Goal: Complete application form: Complete application form

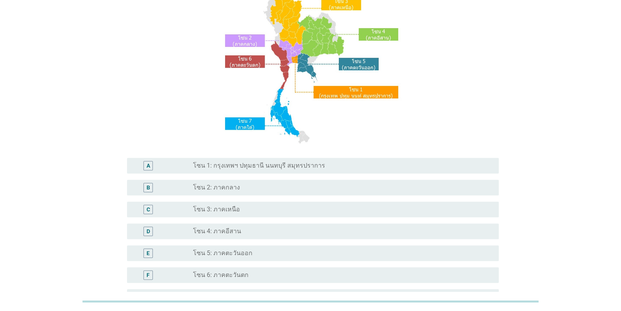
scroll to position [78, 0]
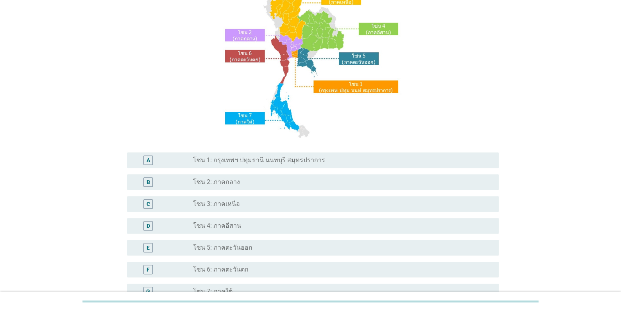
click at [244, 159] on label "โซน 1: กรุงเทพฯ ปทุมธานี นนทบุรี สมุทรปราการ" at bounding box center [259, 160] width 132 height 8
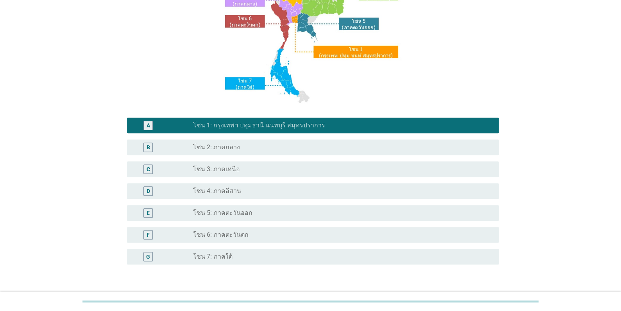
scroll to position [167, 0]
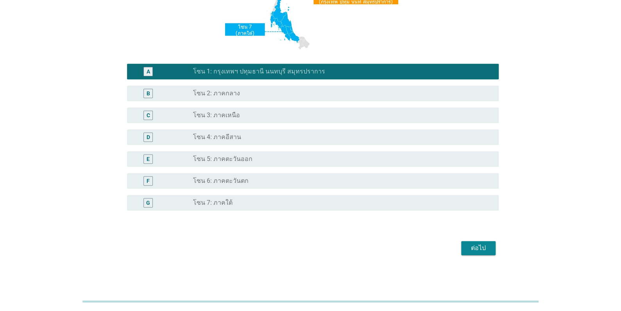
click at [479, 246] on div "ต่อไป" at bounding box center [478, 247] width 22 height 9
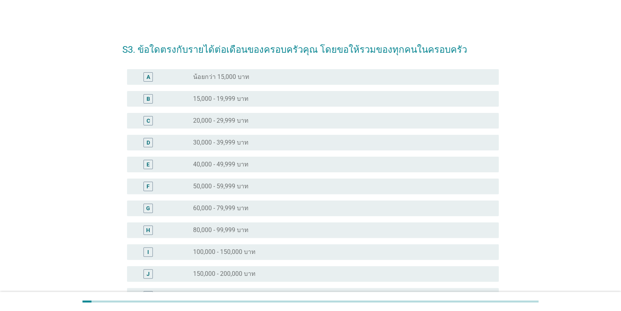
click at [233, 224] on div "H radio_button_unchecked 80,000 - 99,999 บาท" at bounding box center [312, 230] width 371 height 16
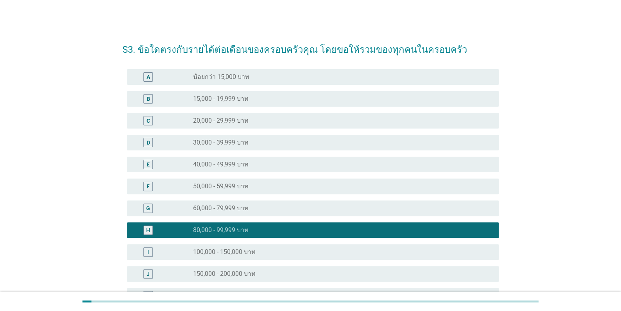
scroll to position [93, 0]
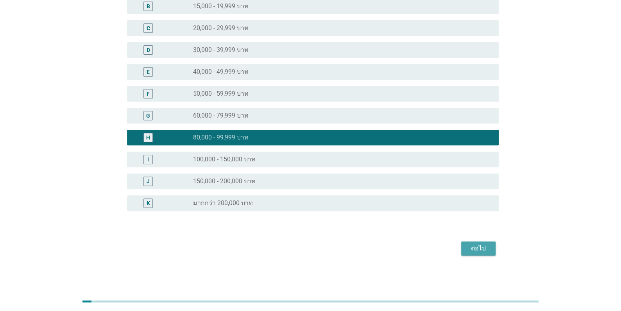
click at [482, 249] on div "ต่อไป" at bounding box center [478, 248] width 22 height 9
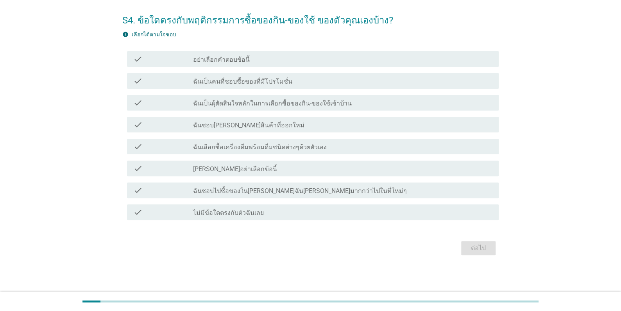
scroll to position [0, 0]
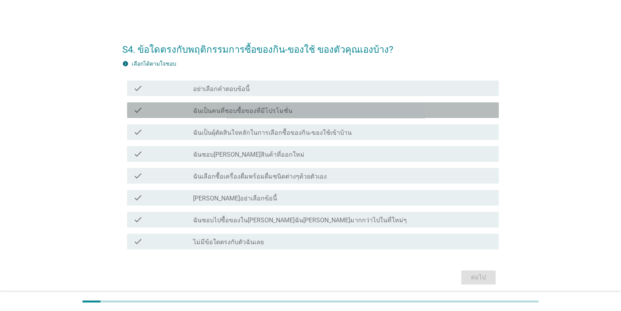
click at [219, 111] on label "ฉันเป็นคนที่ชอบซื้อของที่มีโปรโมชั่น" at bounding box center [242, 111] width 99 height 8
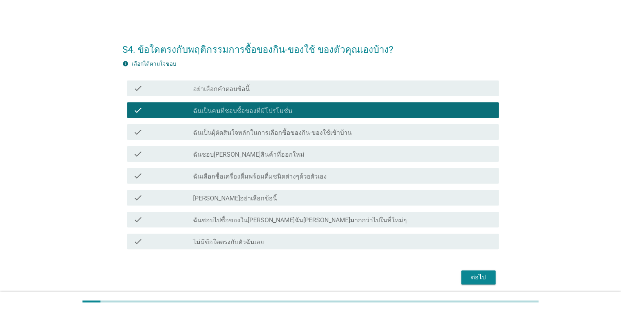
click at [231, 136] on label "ฉันเป็นผุ้ตัดสินใจหลักในการเลือกซื้อของกิน-ของใช้เข้าบ้าน" at bounding box center [272, 133] width 159 height 8
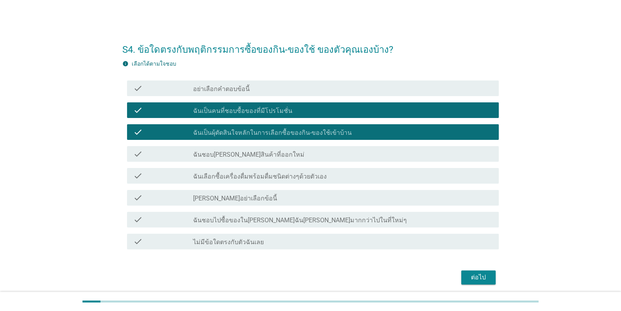
click at [230, 157] on label "ฉันชอบ[PERSON_NAME]สินค้าที่ออกใหม่" at bounding box center [248, 155] width 111 height 8
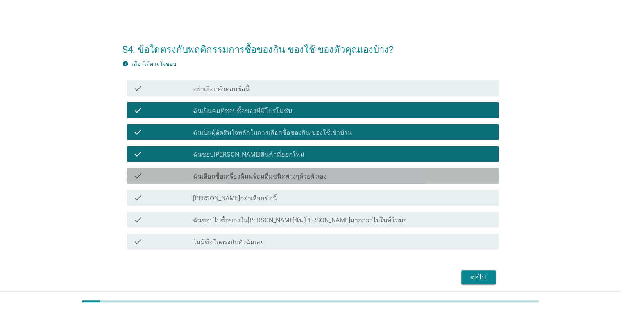
click at [221, 178] on label "ฉันเลือกซื้อเครื่องดื่มพร้อมดื่มชนิดต่างๆด้วยตัวเอง" at bounding box center [260, 177] width 134 height 8
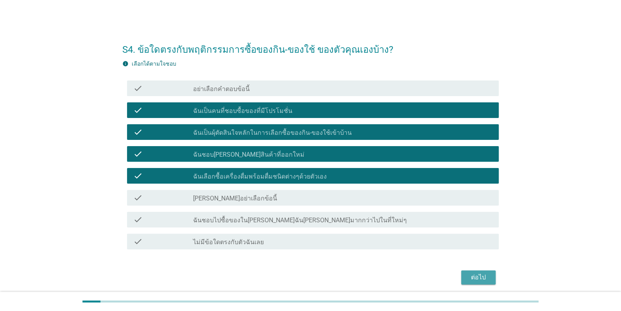
click at [489, 277] on button "ต่อไป" at bounding box center [478, 277] width 34 height 14
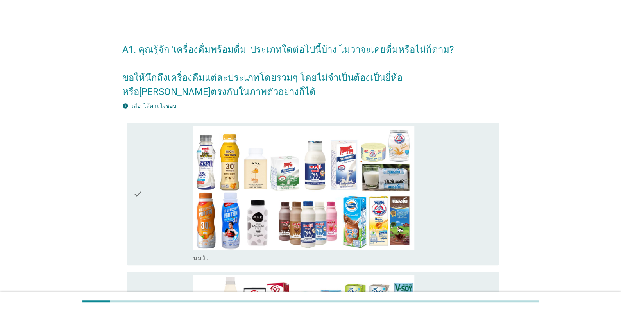
click at [134, 186] on icon "check" at bounding box center [137, 194] width 9 height 136
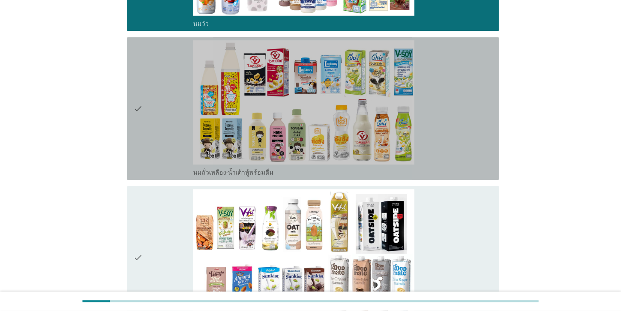
click at [180, 123] on div "check" at bounding box center [163, 108] width 60 height 136
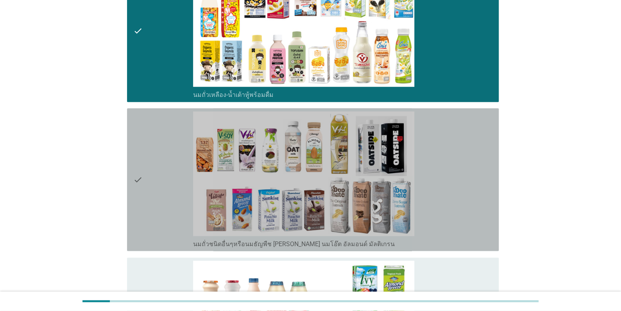
drag, startPoint x: 162, startPoint y: 149, endPoint x: 166, endPoint y: 148, distance: 4.1
click at [162, 149] on div "check" at bounding box center [163, 179] width 60 height 136
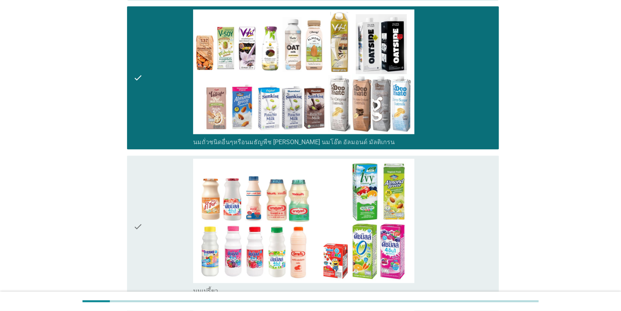
scroll to position [468, 0]
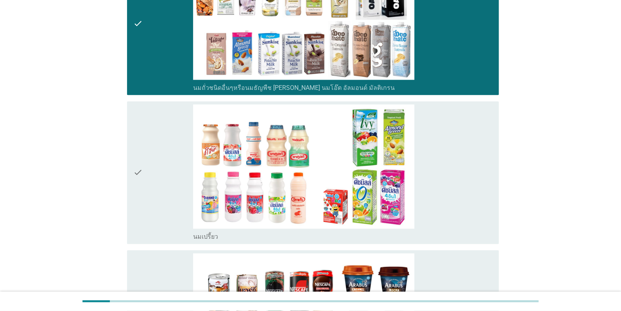
click at [157, 174] on div "check" at bounding box center [163, 172] width 60 height 136
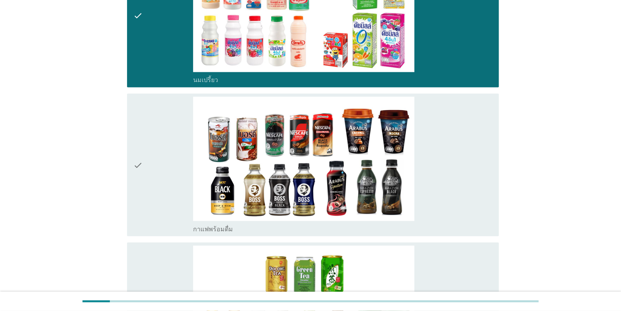
click at [166, 150] on div "check" at bounding box center [163, 164] width 60 height 136
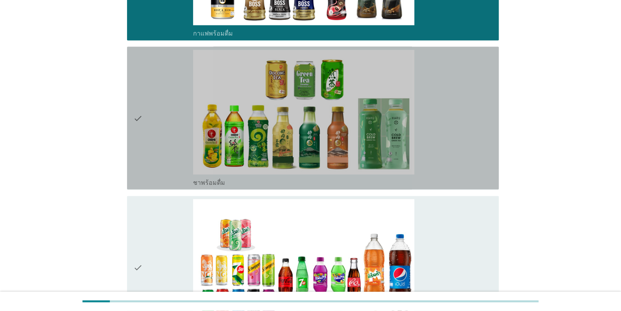
click at [160, 145] on div "check" at bounding box center [163, 118] width 60 height 136
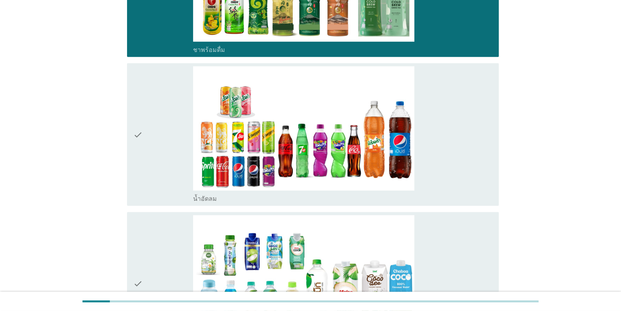
scroll to position [1016, 0]
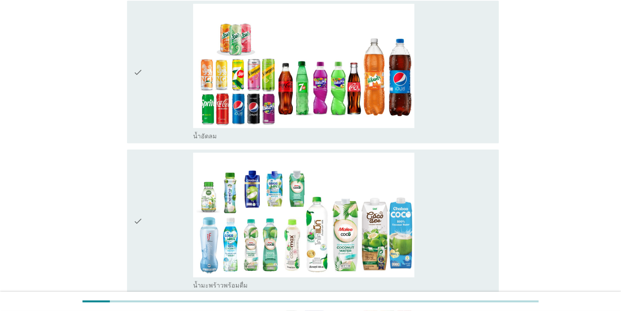
drag, startPoint x: 179, startPoint y: 82, endPoint x: 180, endPoint y: 91, distance: 9.4
click at [179, 82] on div "check" at bounding box center [163, 72] width 60 height 136
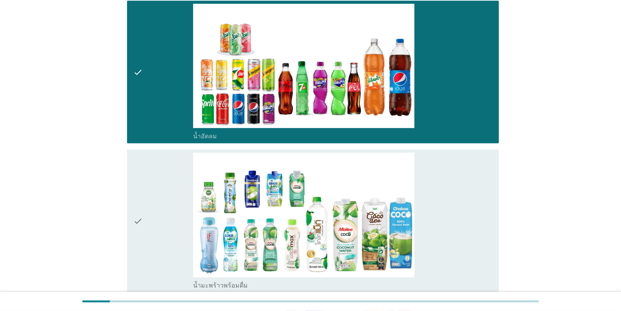
click at [152, 208] on div "check" at bounding box center [163, 221] width 60 height 136
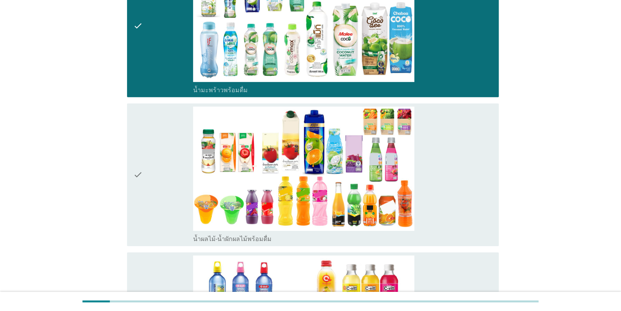
click at [169, 170] on div "check" at bounding box center [163, 175] width 60 height 136
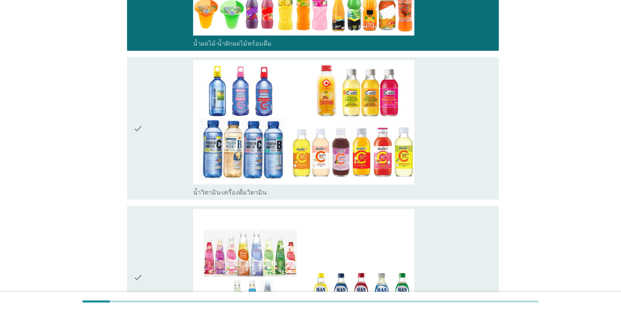
click at [171, 151] on div "check" at bounding box center [163, 128] width 60 height 136
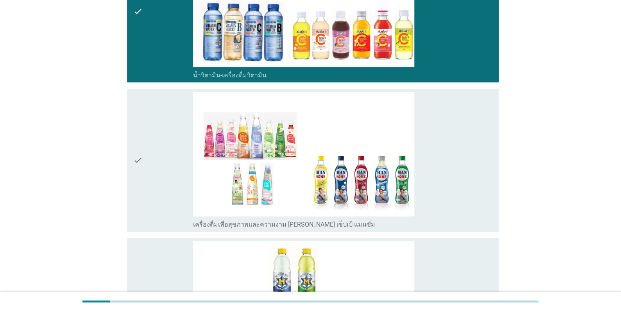
click at [175, 150] on div "check" at bounding box center [163, 160] width 60 height 136
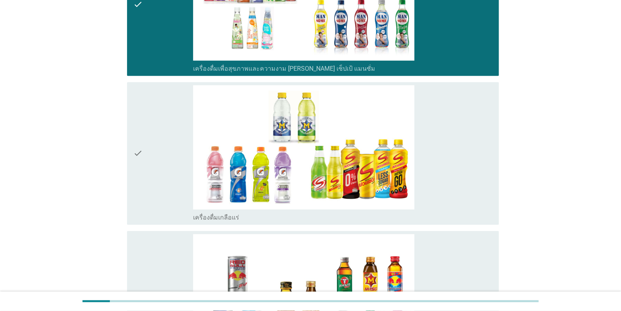
click at [168, 150] on div "check" at bounding box center [163, 153] width 60 height 136
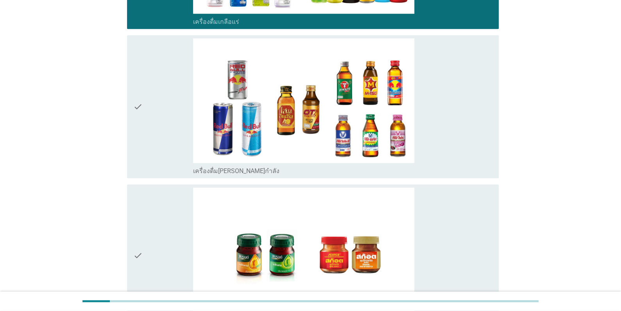
click at [168, 148] on div "check" at bounding box center [163, 106] width 60 height 136
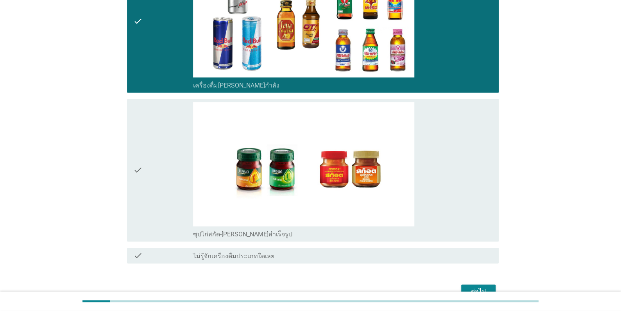
scroll to position [2006, 0]
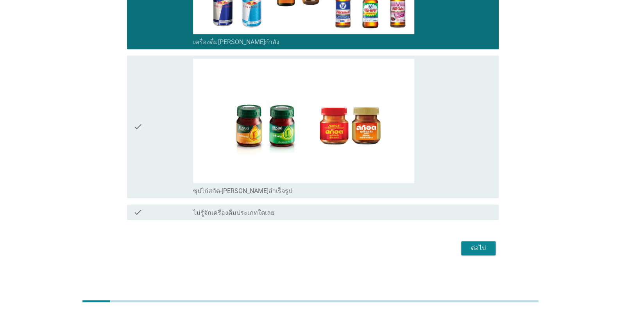
click at [162, 138] on div "check" at bounding box center [163, 127] width 60 height 136
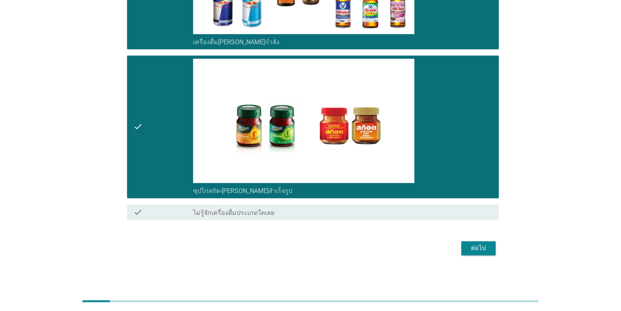
click at [475, 245] on div "ต่อไป" at bounding box center [478, 247] width 22 height 9
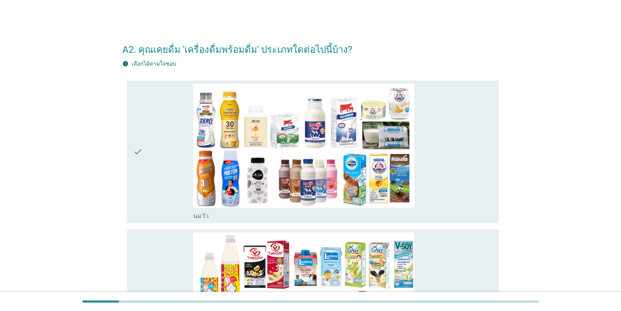
click at [156, 173] on div "check" at bounding box center [163, 152] width 60 height 136
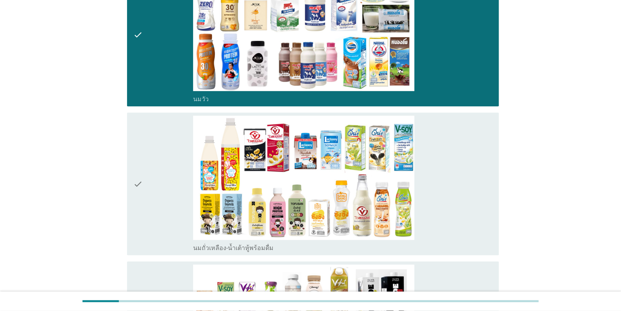
click at [164, 171] on div "check" at bounding box center [163, 184] width 60 height 136
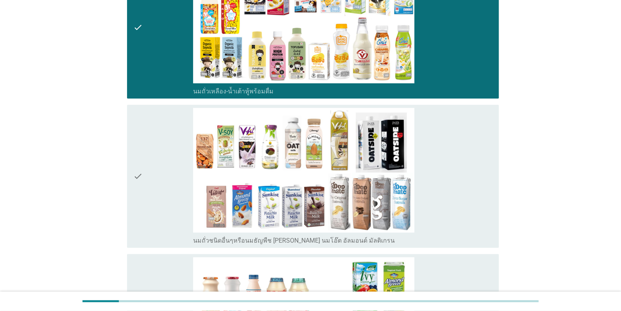
click at [164, 172] on div "check" at bounding box center [163, 176] width 60 height 136
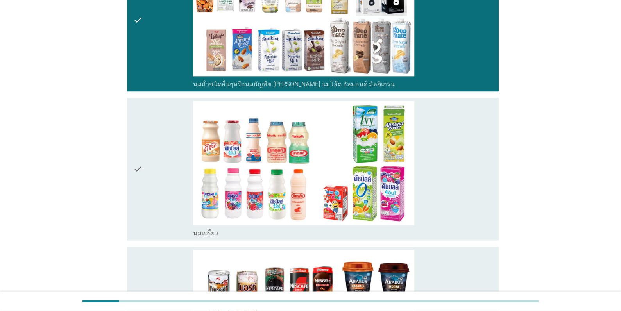
click at [164, 172] on div "check" at bounding box center [163, 169] width 60 height 136
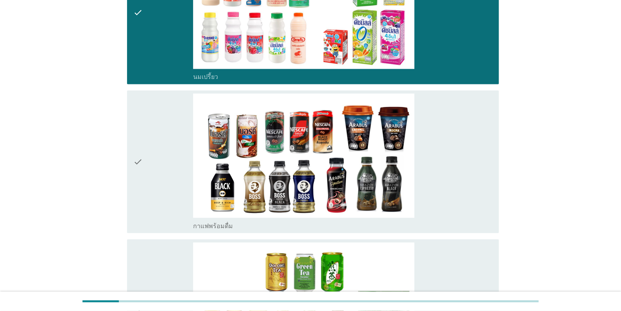
click at [164, 172] on div "check" at bounding box center [163, 161] width 60 height 136
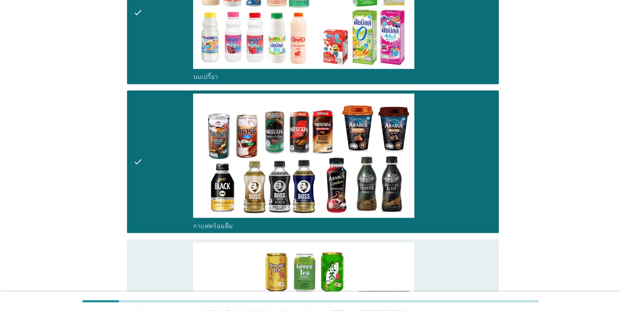
scroll to position [781, 0]
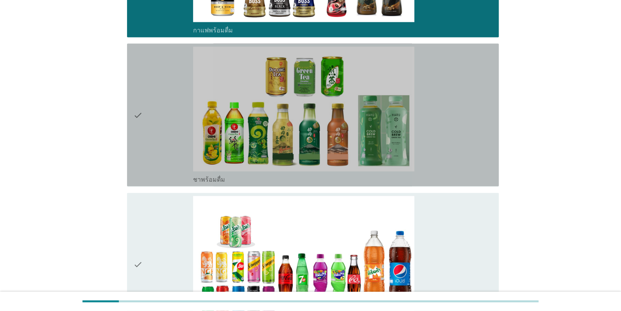
click at [160, 132] on div "check" at bounding box center [163, 115] width 60 height 136
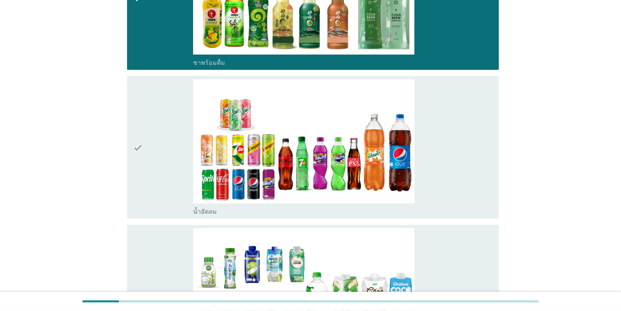
click at [166, 147] on div "check" at bounding box center [163, 147] width 60 height 136
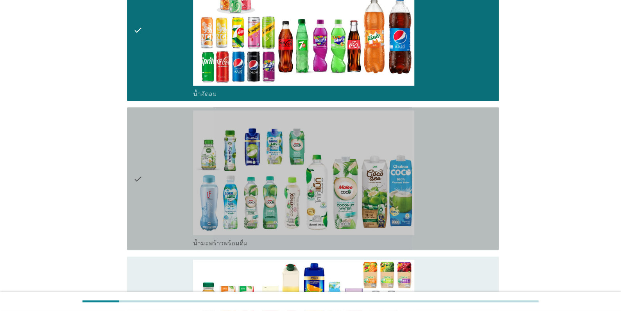
click at [166, 147] on div "check" at bounding box center [163, 179] width 60 height 136
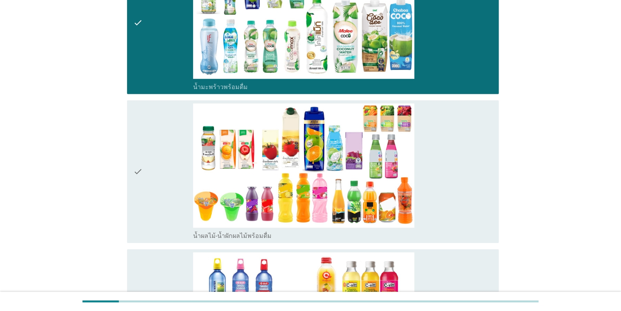
click at [166, 147] on div "check" at bounding box center [163, 172] width 60 height 136
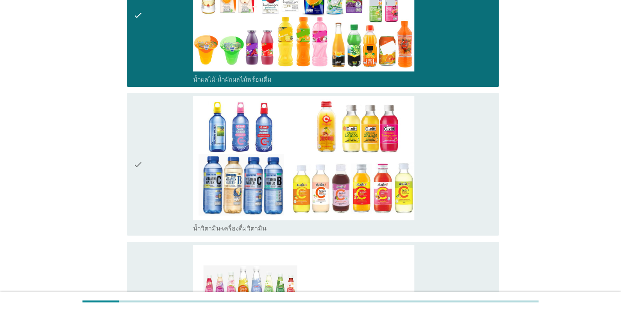
click at [166, 147] on div "check" at bounding box center [163, 164] width 60 height 136
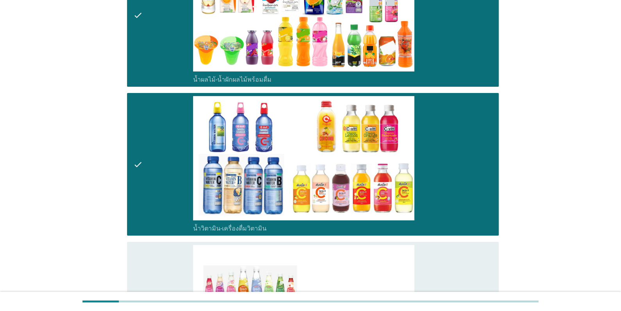
scroll to position [1445, 0]
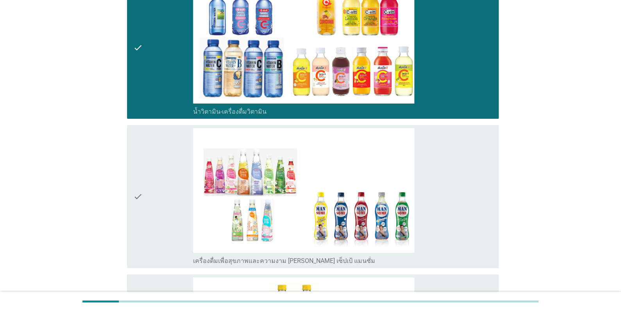
click at [161, 155] on div "check" at bounding box center [163, 196] width 60 height 136
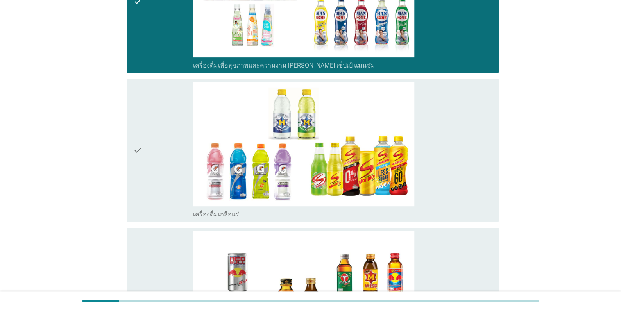
click at [162, 155] on div "check" at bounding box center [163, 150] width 60 height 136
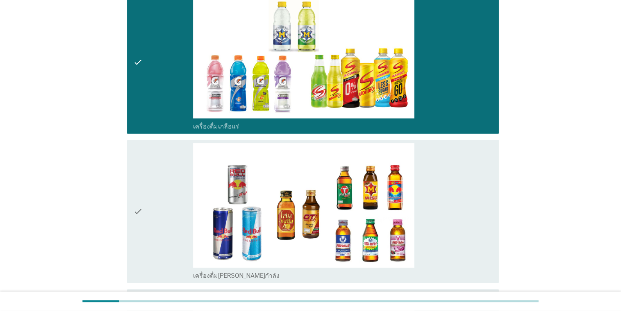
scroll to position [1758, 0]
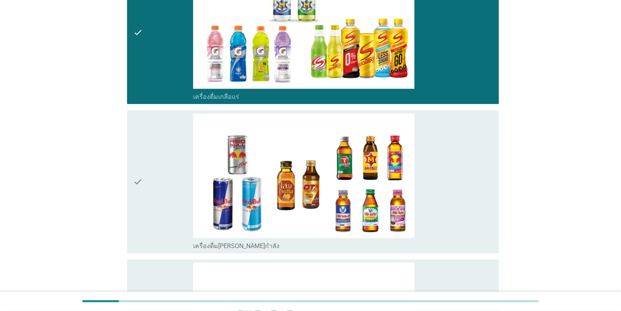
click at [157, 165] on div "check" at bounding box center [163, 181] width 60 height 136
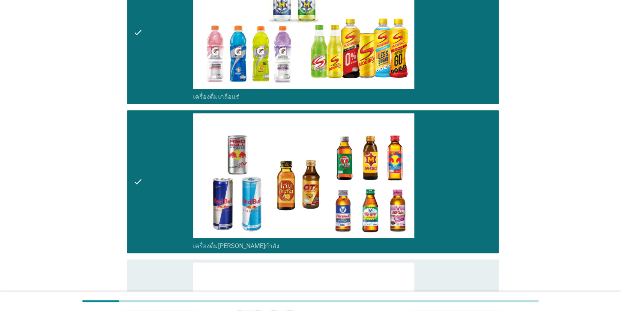
click at [157, 165] on div "check" at bounding box center [163, 181] width 60 height 136
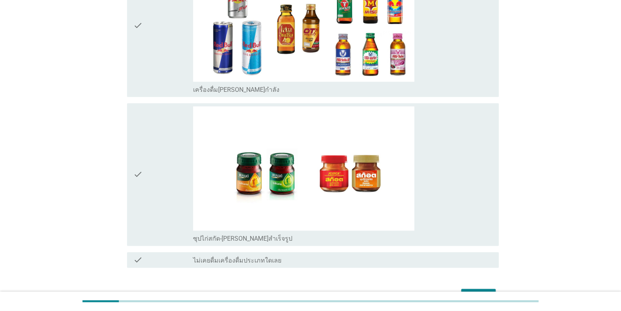
click at [171, 177] on div "check" at bounding box center [163, 174] width 60 height 136
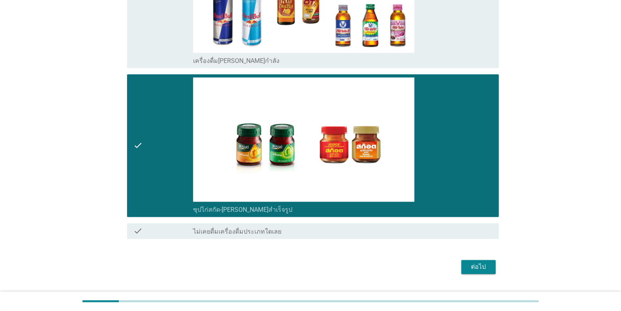
scroll to position [1964, 0]
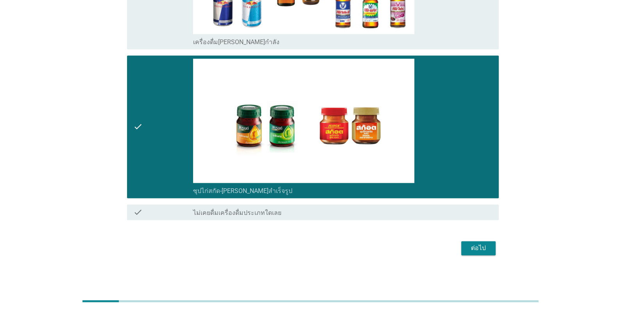
click at [482, 254] on button "ต่อไป" at bounding box center [478, 248] width 34 height 14
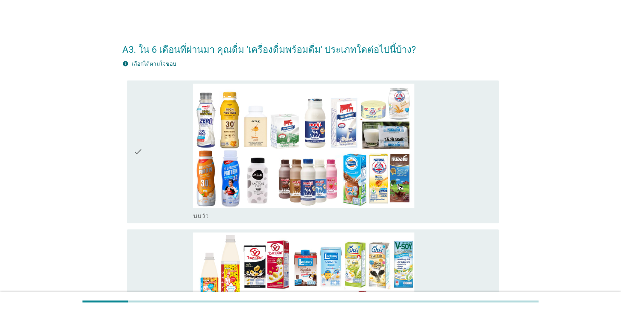
click at [150, 164] on div "check" at bounding box center [163, 152] width 60 height 136
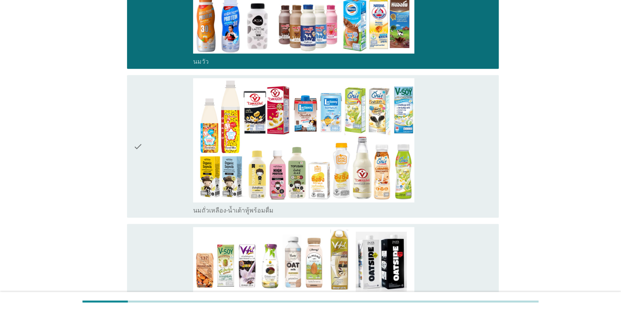
scroll to position [156, 0]
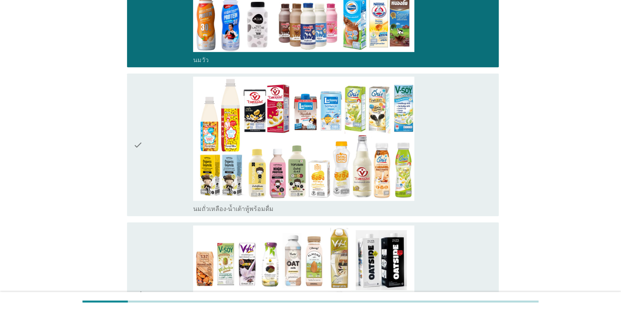
click at [160, 154] on div "check" at bounding box center [163, 145] width 60 height 136
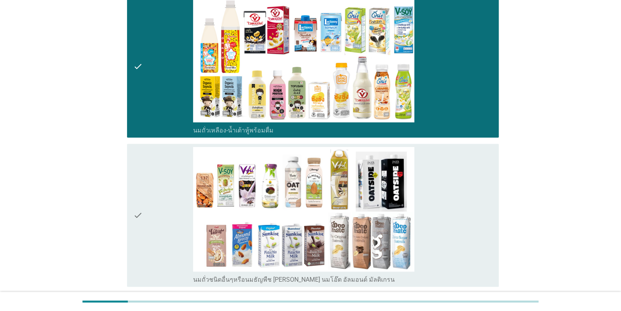
click at [159, 171] on div "check" at bounding box center [163, 215] width 60 height 136
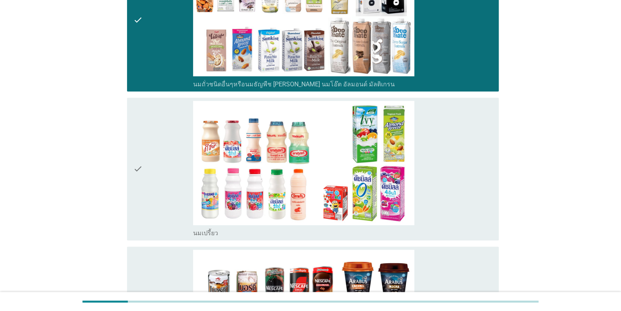
scroll to position [507, 0]
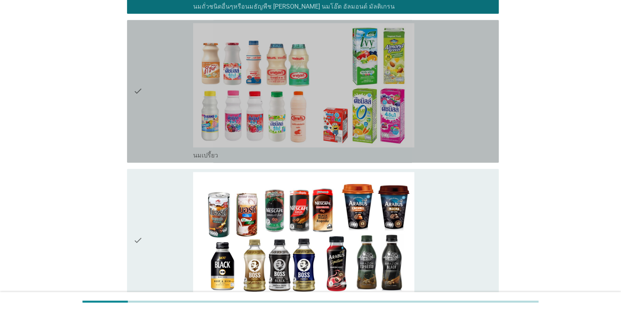
click at [161, 93] on div "check" at bounding box center [163, 91] width 60 height 136
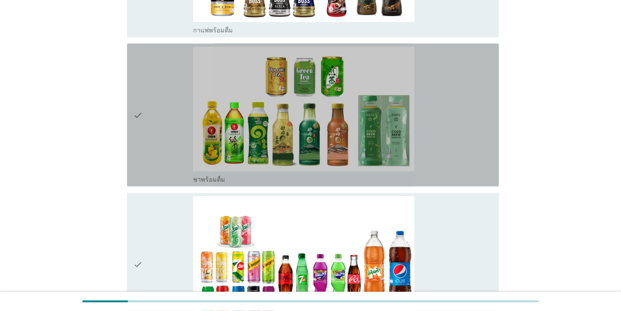
click at [159, 129] on div "check" at bounding box center [163, 115] width 60 height 136
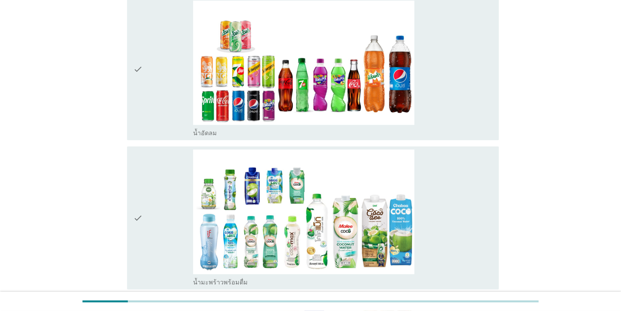
click at [146, 82] on div "check" at bounding box center [163, 69] width 60 height 136
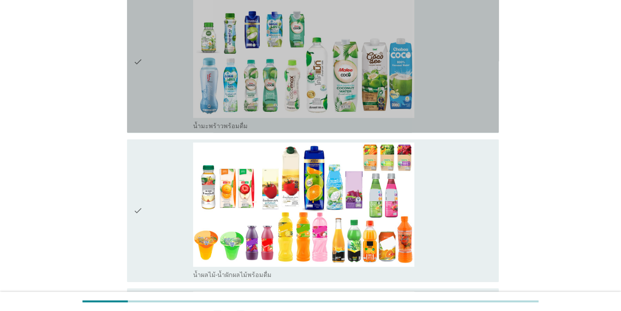
click at [156, 96] on div "check" at bounding box center [163, 61] width 60 height 136
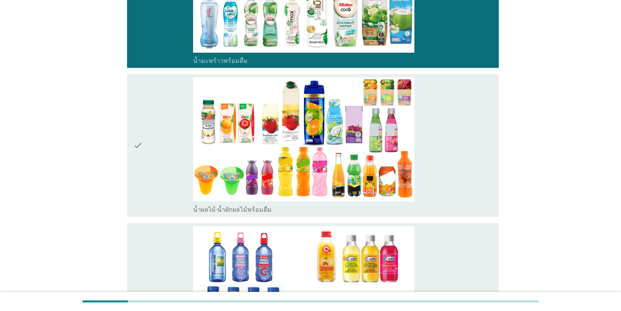
scroll to position [1250, 0]
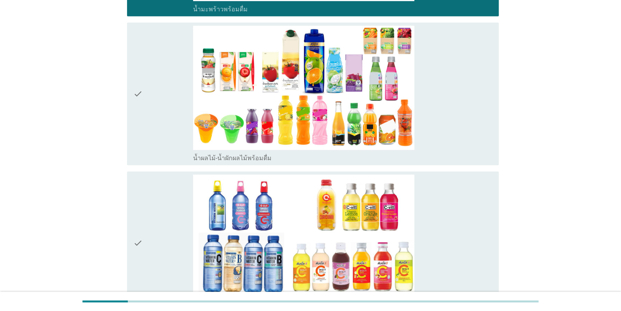
click at [160, 129] on div "check" at bounding box center [163, 94] width 60 height 136
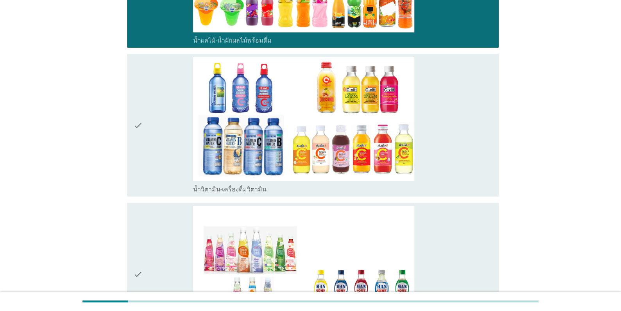
click at [160, 144] on div "check" at bounding box center [163, 125] width 60 height 136
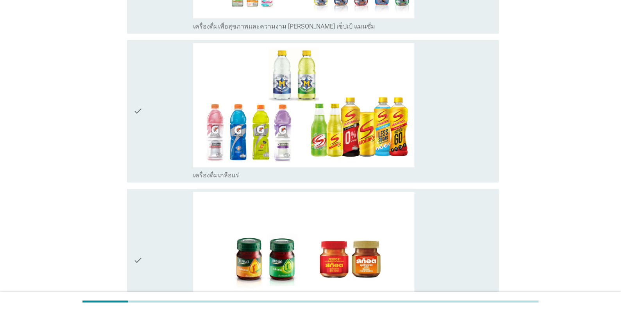
click at [152, 131] on div "check" at bounding box center [163, 111] width 60 height 136
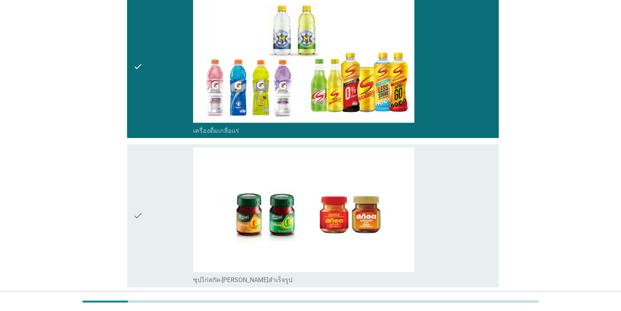
scroll to position [1796, 0]
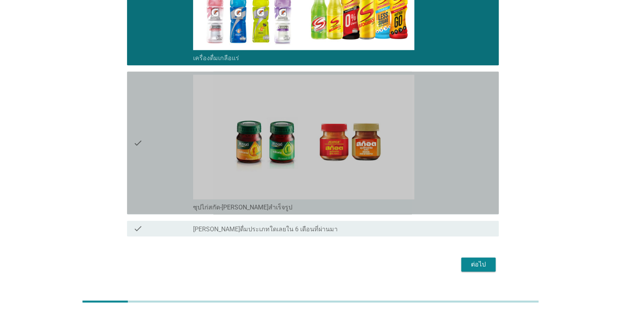
click at [158, 138] on div "check" at bounding box center [163, 143] width 60 height 136
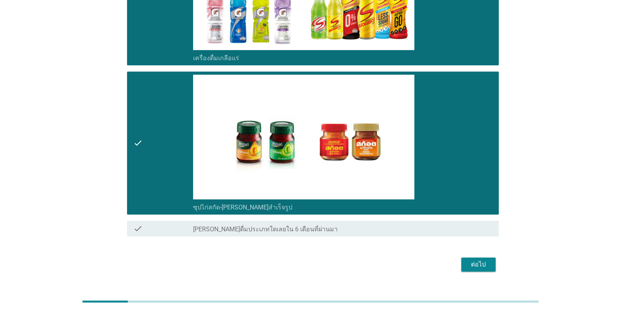
click at [476, 273] on div "ต่อไป" at bounding box center [310, 264] width 376 height 19
click at [480, 264] on div "ต่อไป" at bounding box center [478, 264] width 22 height 9
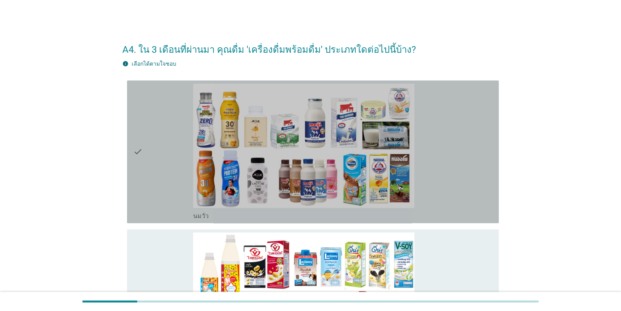
click at [160, 186] on div "check" at bounding box center [163, 152] width 60 height 136
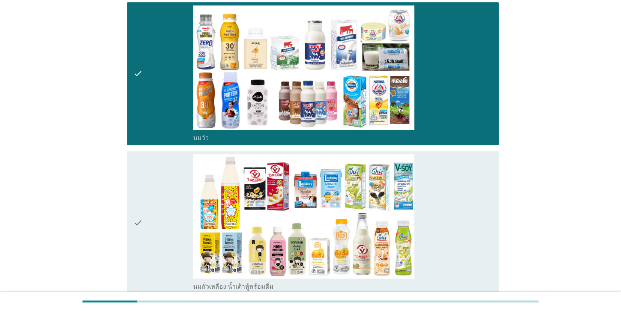
click at [154, 196] on div "check" at bounding box center [163, 222] width 60 height 136
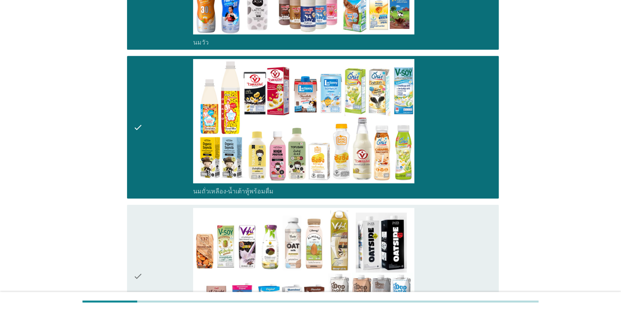
scroll to position [273, 0]
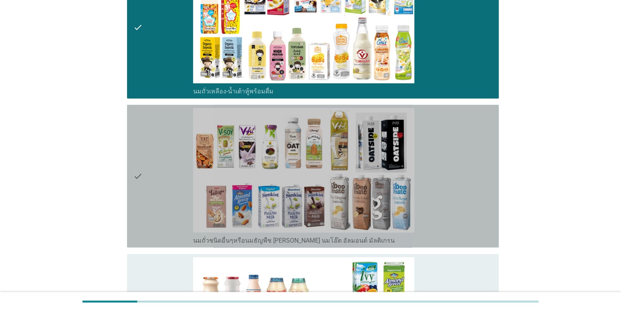
click at [154, 196] on div "check" at bounding box center [163, 176] width 60 height 136
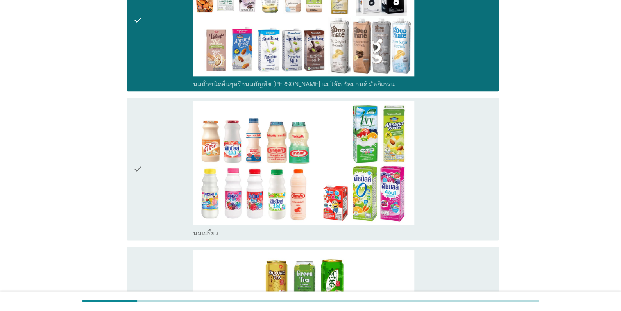
click at [149, 169] on div "check" at bounding box center [163, 169] width 60 height 136
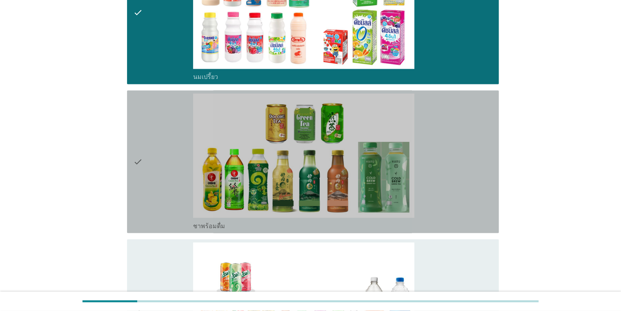
click at [151, 168] on div "check" at bounding box center [163, 161] width 60 height 136
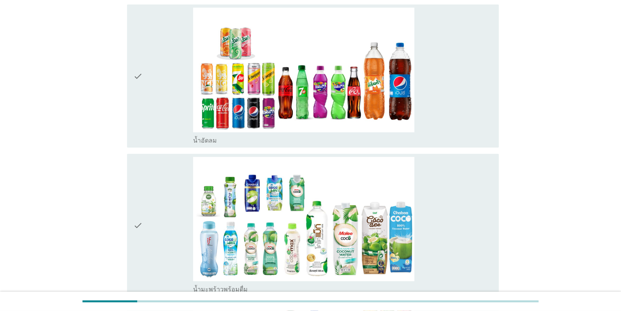
click at [144, 103] on div "check" at bounding box center [163, 76] width 60 height 136
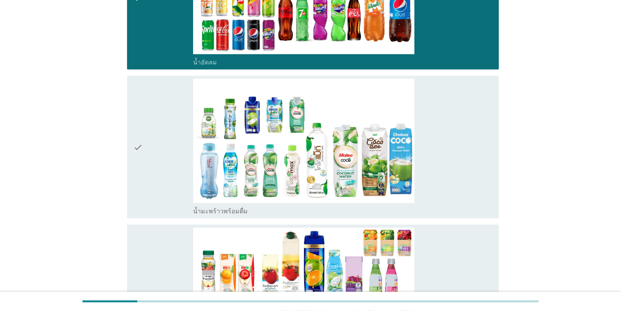
click at [152, 125] on div "check" at bounding box center [163, 147] width 60 height 136
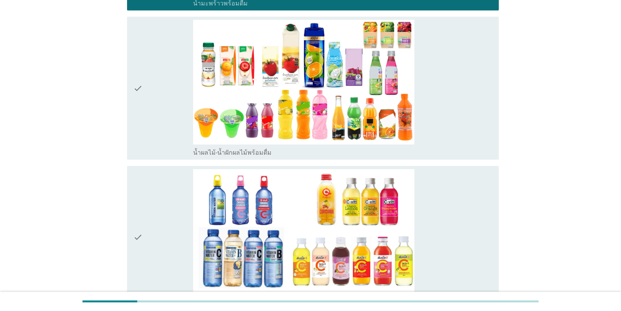
scroll to position [1172, 0]
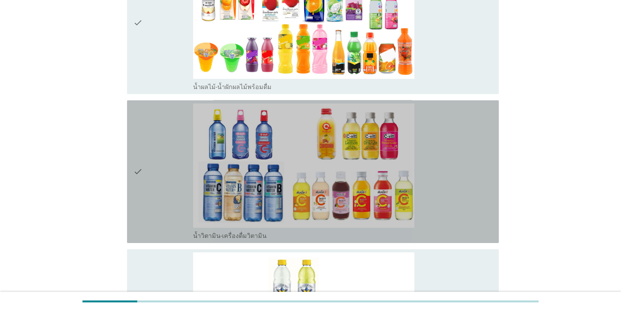
click at [146, 153] on div "check" at bounding box center [163, 172] width 60 height 136
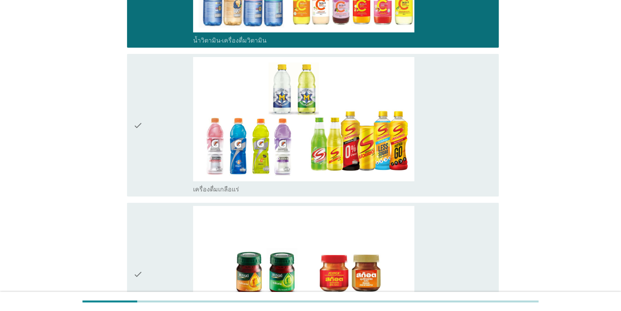
click at [146, 153] on div "check" at bounding box center [163, 125] width 60 height 136
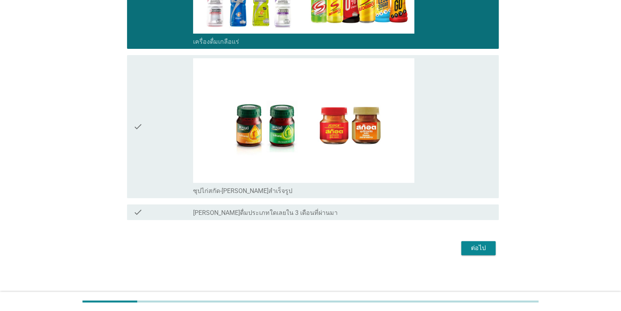
scroll to position [1516, 0]
click at [472, 248] on div "ต่อไป" at bounding box center [478, 247] width 22 height 9
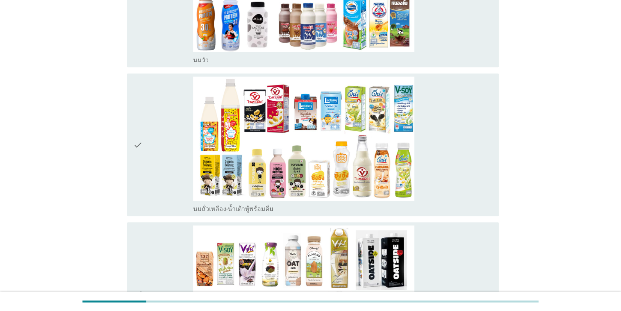
scroll to position [273, 0]
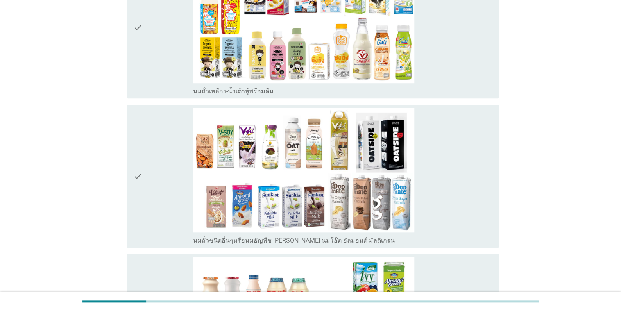
click at [154, 156] on div "check" at bounding box center [163, 176] width 60 height 136
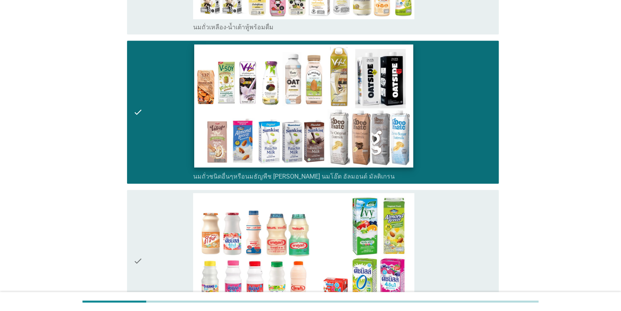
scroll to position [430, 0]
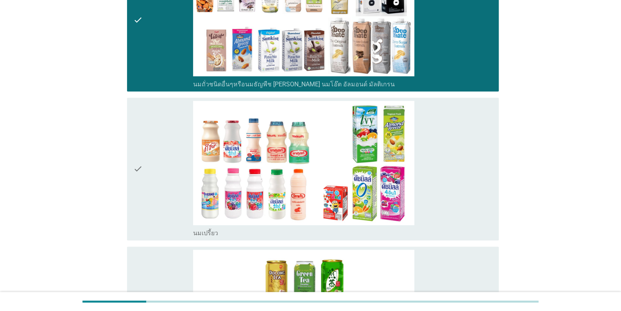
click at [158, 171] on div "check" at bounding box center [163, 169] width 60 height 136
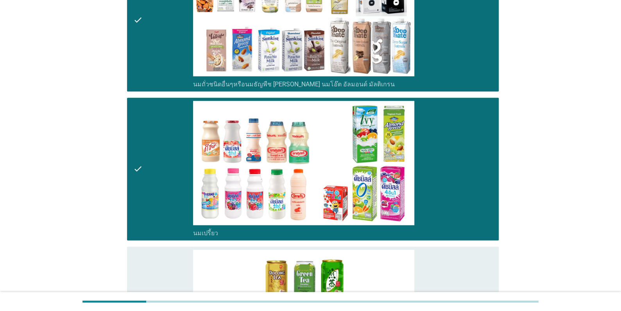
scroll to position [586, 0]
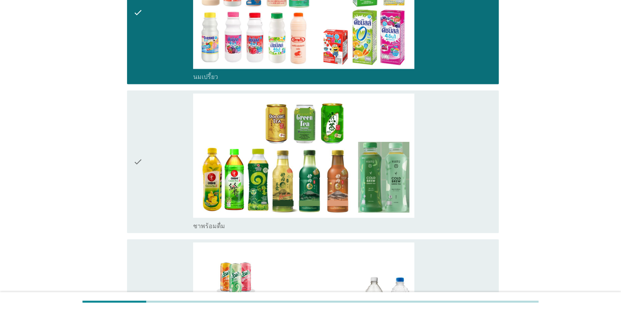
click at [150, 167] on div "check" at bounding box center [163, 161] width 60 height 136
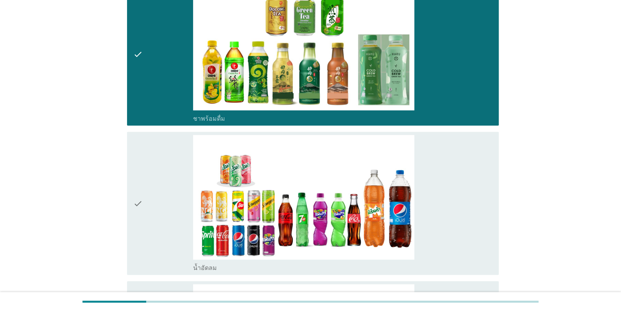
scroll to position [781, 0]
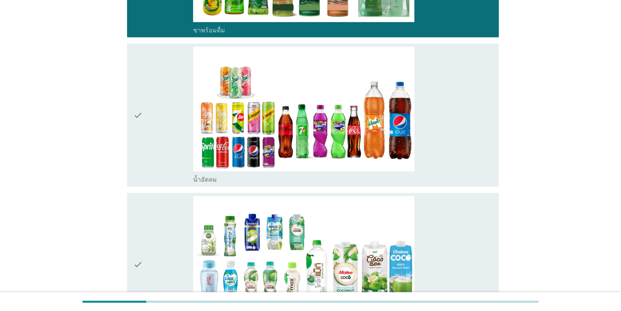
click at [152, 167] on div "check" at bounding box center [163, 115] width 60 height 136
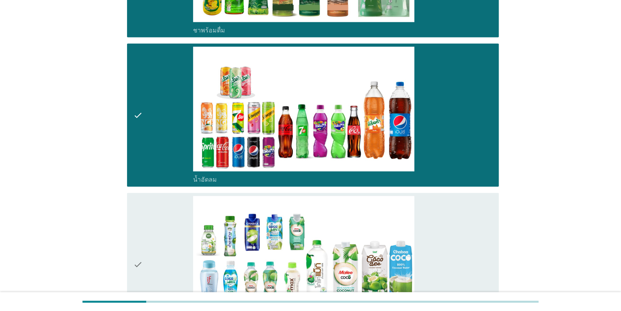
click at [170, 231] on div "check" at bounding box center [163, 264] width 60 height 136
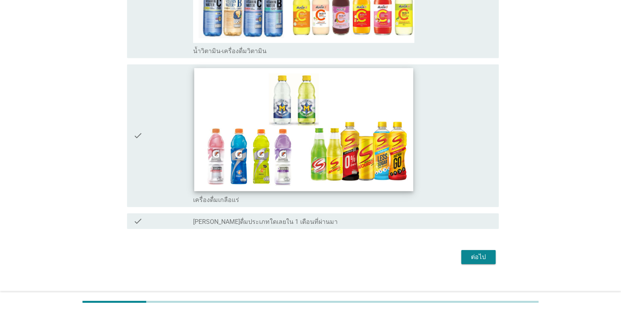
scroll to position [1211, 0]
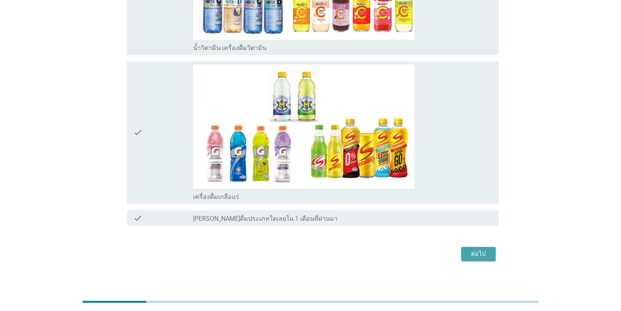
drag, startPoint x: 477, startPoint y: 255, endPoint x: 491, endPoint y: 257, distance: 14.3
click at [477, 255] on div "ต่อไป" at bounding box center [478, 253] width 22 height 9
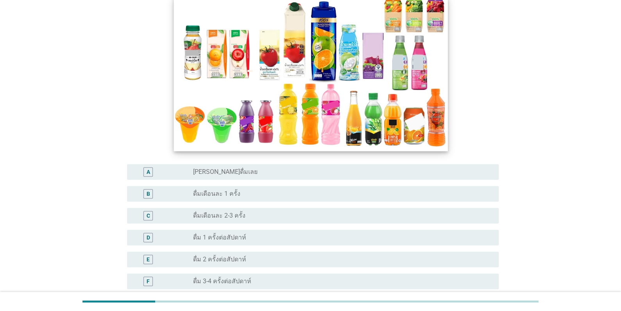
scroll to position [156, 0]
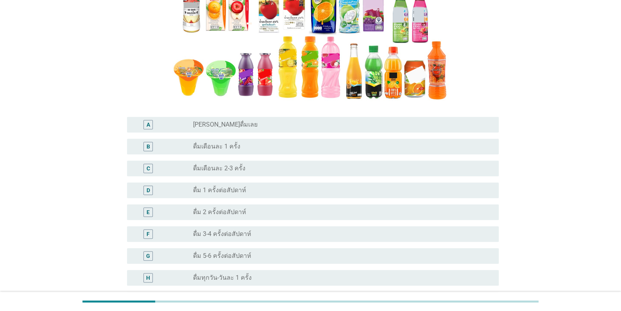
click at [245, 142] on div "radio_button_unchecked ดื่มเดือนละ 1 ครั้ง" at bounding box center [342, 146] width 299 height 9
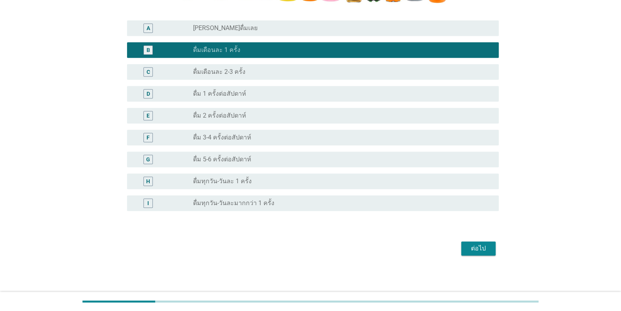
scroll to position [253, 0]
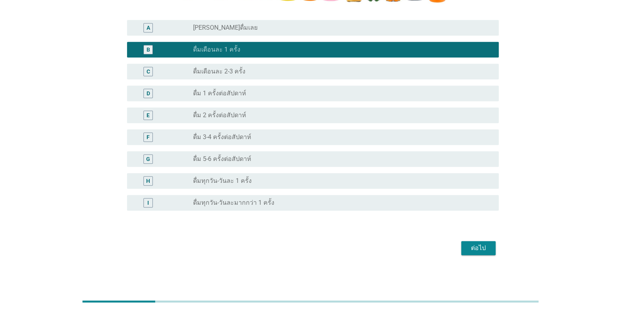
click at [487, 251] on div "ต่อไป" at bounding box center [478, 247] width 22 height 9
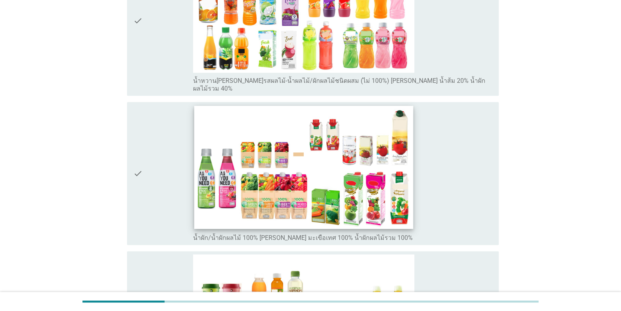
scroll to position [430, 0]
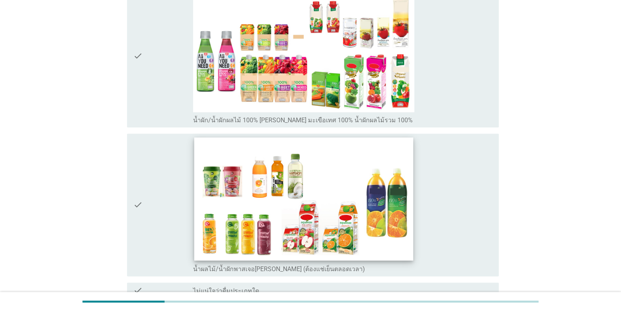
click at [286, 212] on img at bounding box center [303, 198] width 219 height 123
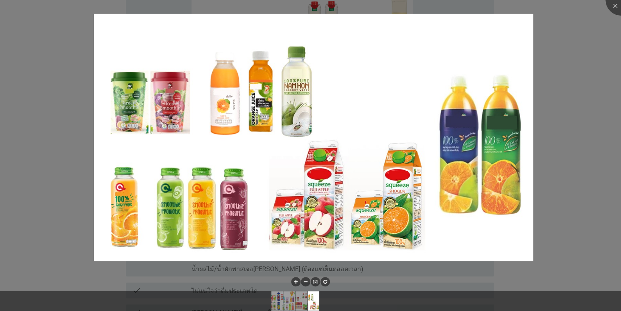
scroll to position [234, 0]
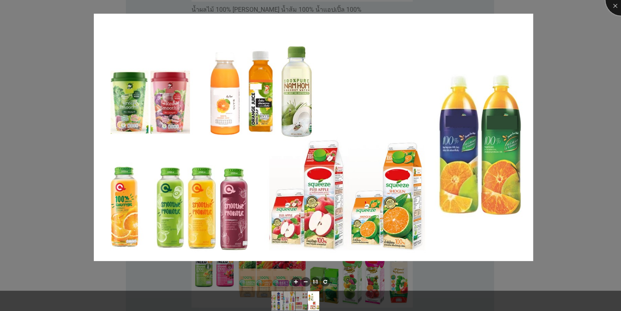
drag, startPoint x: 614, startPoint y: 9, endPoint x: 609, endPoint y: 12, distance: 5.3
click at [614, 9] on div at bounding box center [620, -1] width 31 height 31
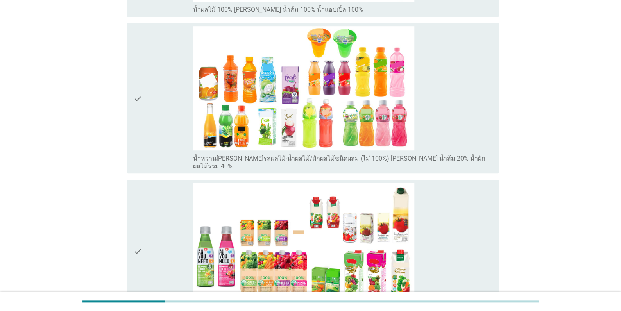
click at [162, 239] on div "check" at bounding box center [163, 251] width 60 height 136
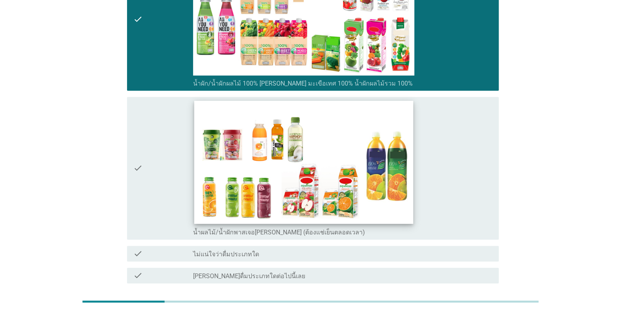
scroll to position [405, 0]
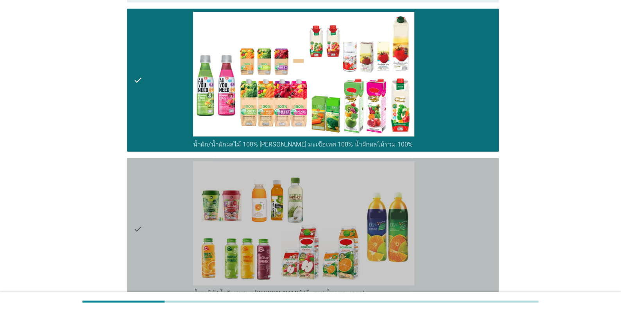
click at [153, 190] on div "check" at bounding box center [163, 229] width 60 height 136
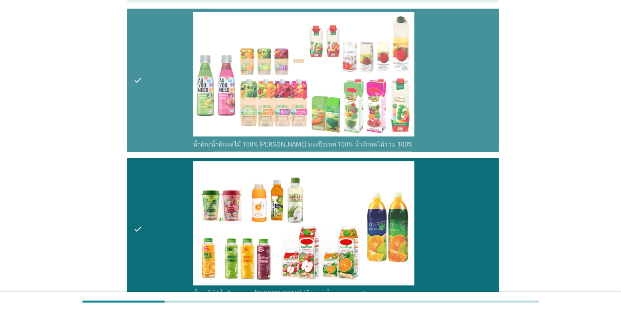
click at [167, 93] on div "check" at bounding box center [163, 80] width 60 height 136
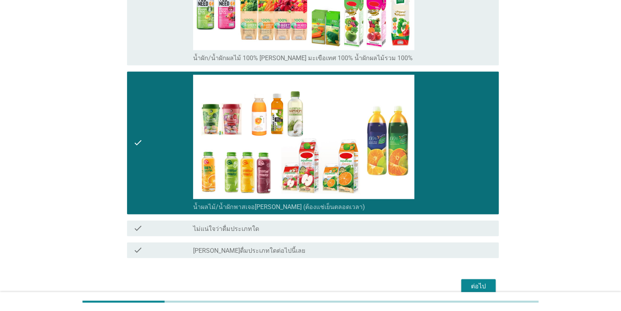
scroll to position [523, 0]
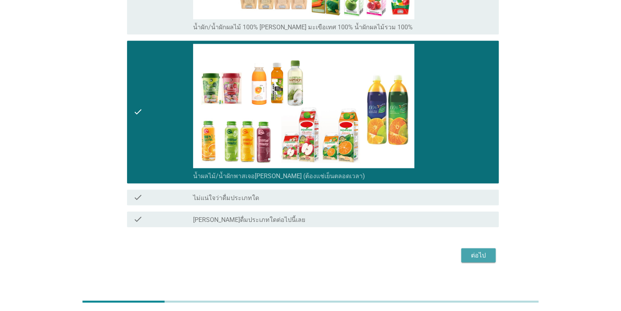
click at [483, 250] on div "ต่อไป" at bounding box center [478, 254] width 22 height 9
